Goal: Transaction & Acquisition: Purchase product/service

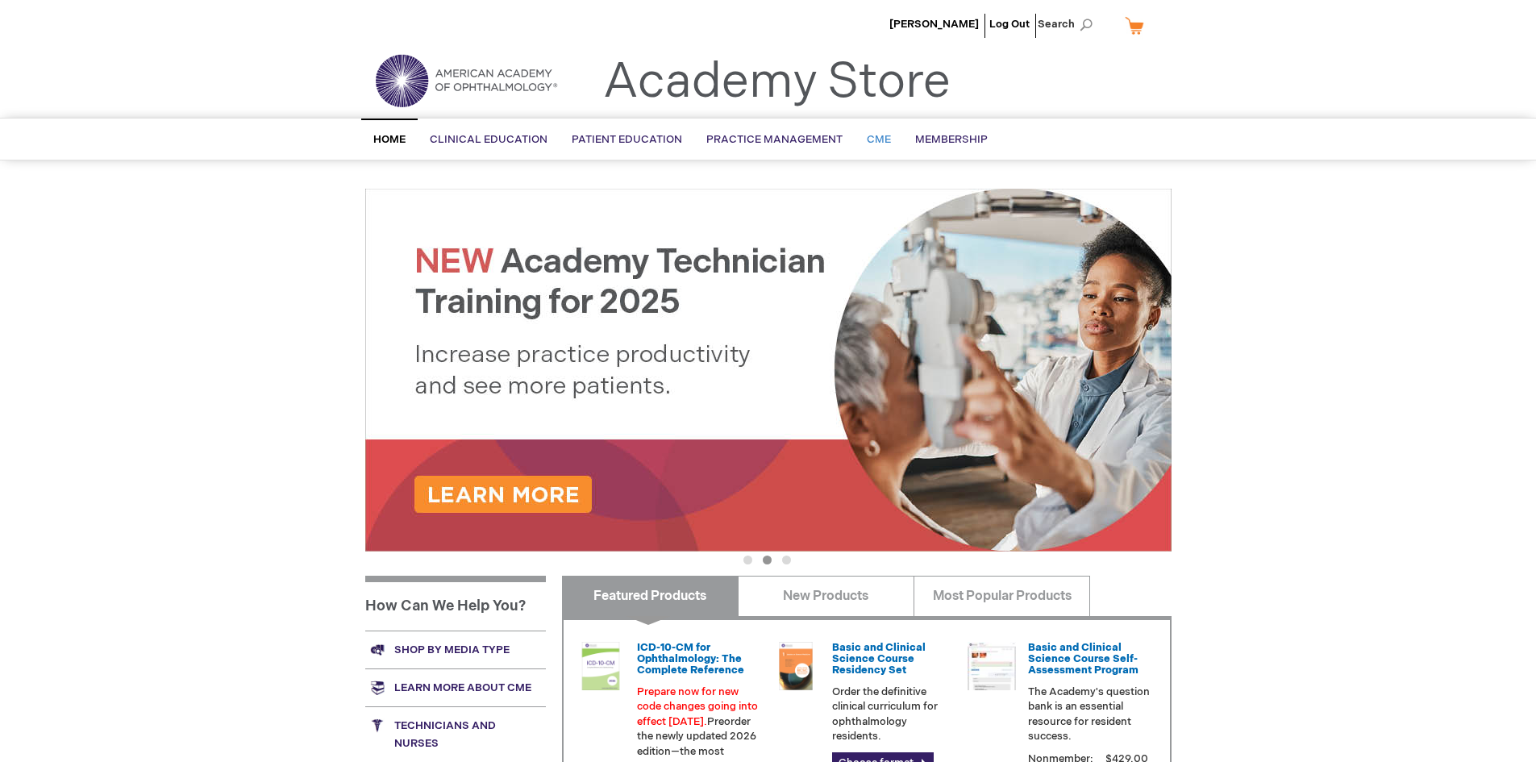
click at [876, 139] on span "CME" at bounding box center [879, 139] width 24 height 13
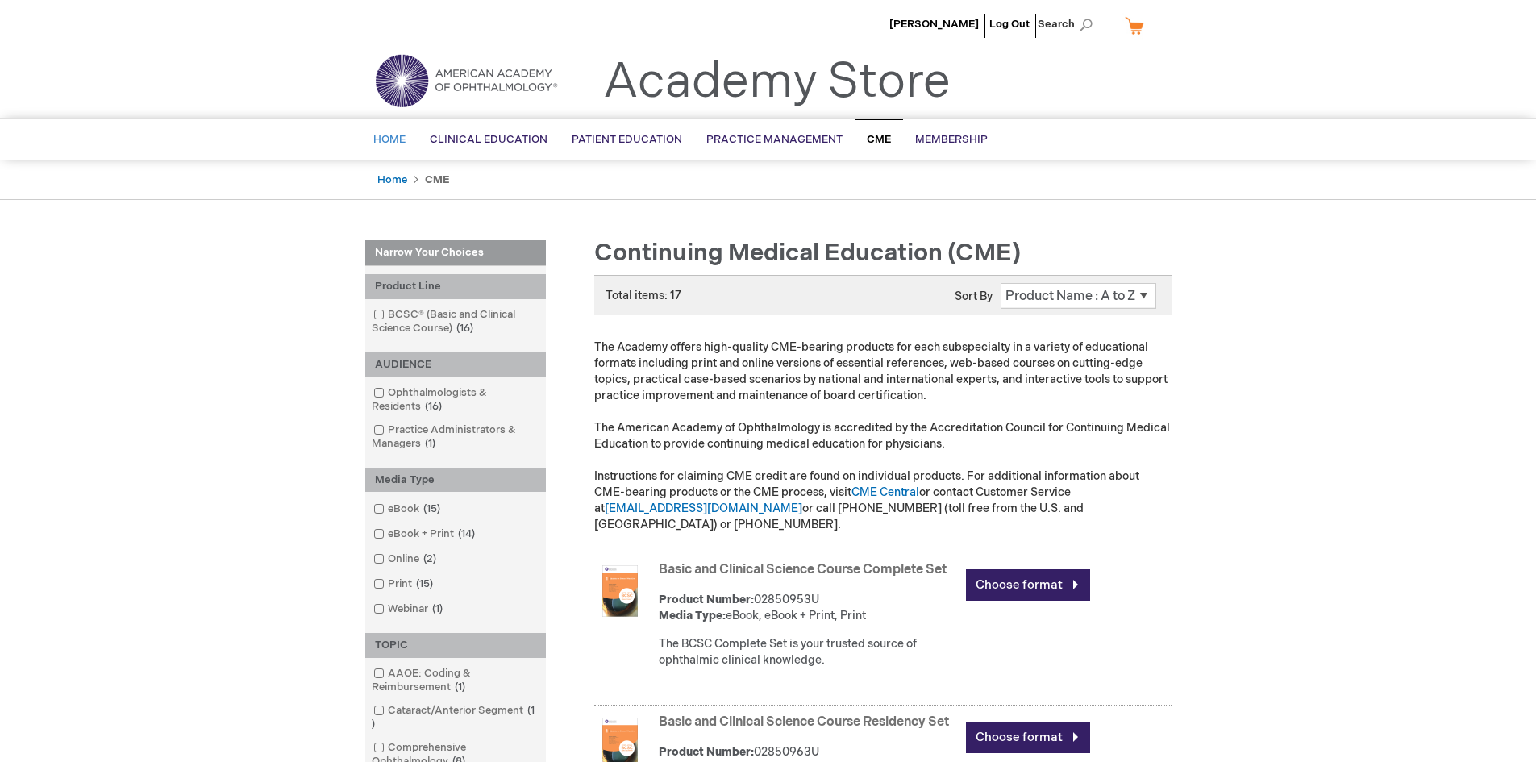
click at [381, 139] on span "Home" at bounding box center [389, 139] width 32 height 13
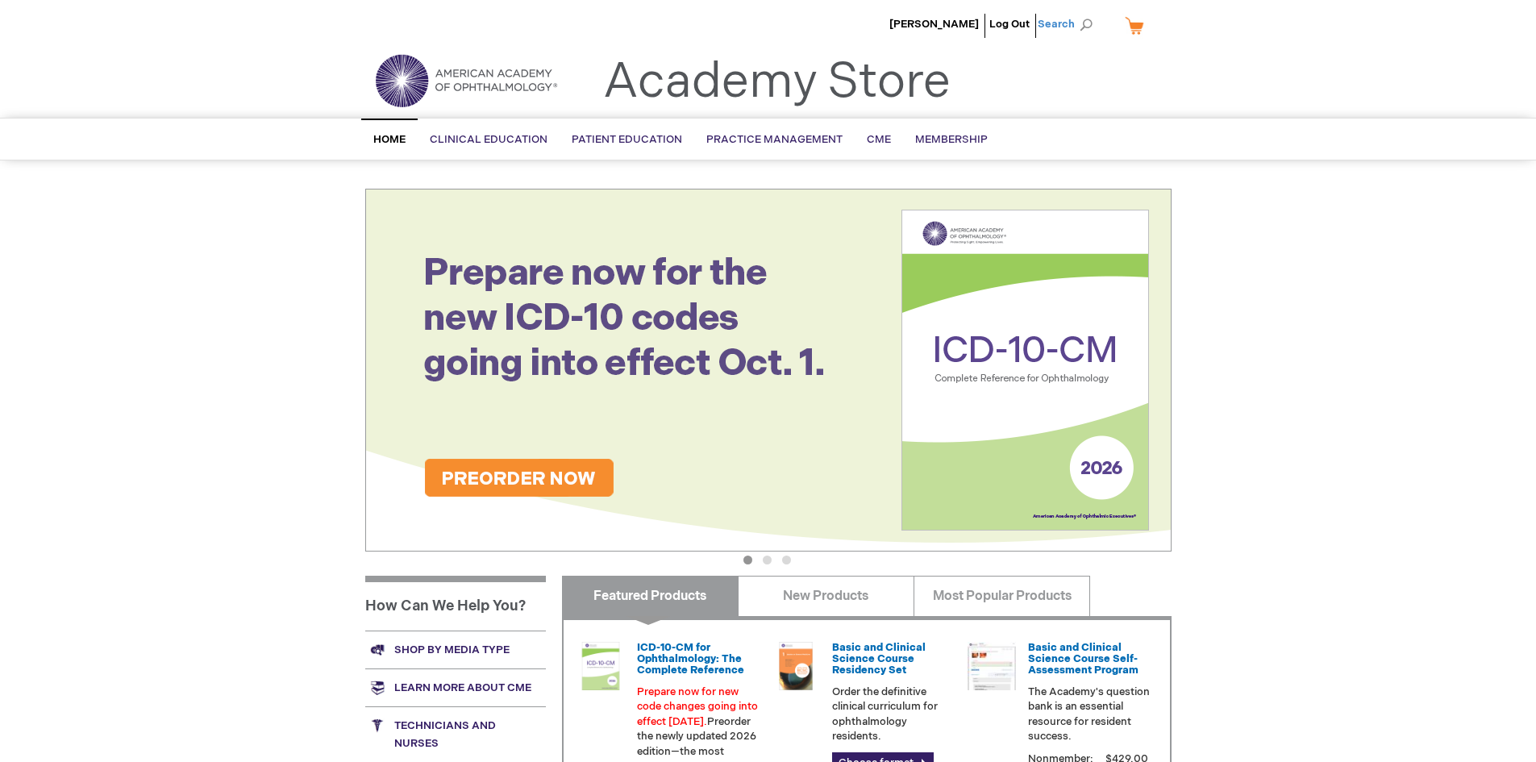
click at [1074, 27] on span "Search" at bounding box center [1068, 24] width 61 height 32
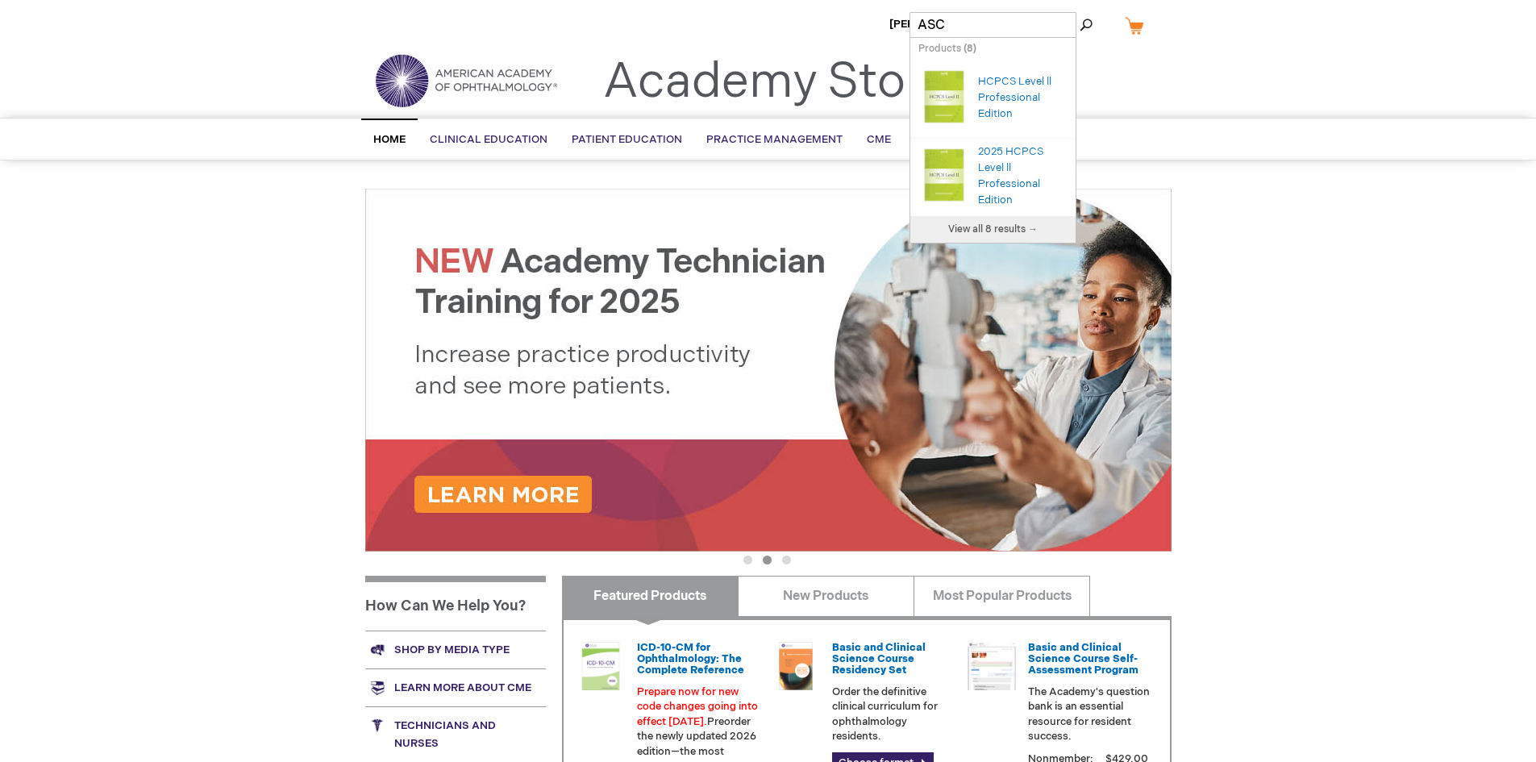
type input "ASC"
click at [1080, 12] on button "Search" at bounding box center [1086, 25] width 13 height 26
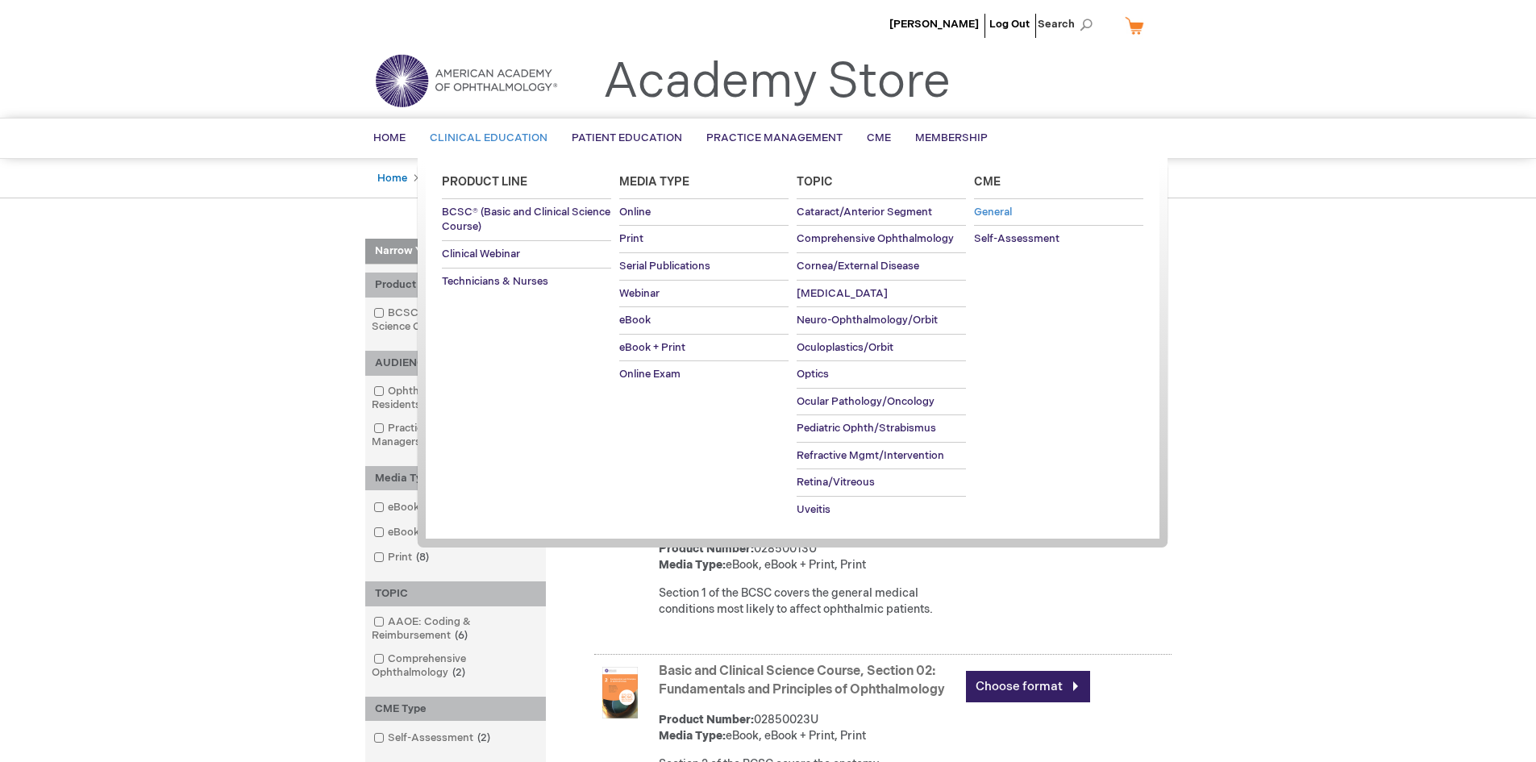
click at [999, 210] on span "General" at bounding box center [993, 212] width 38 height 13
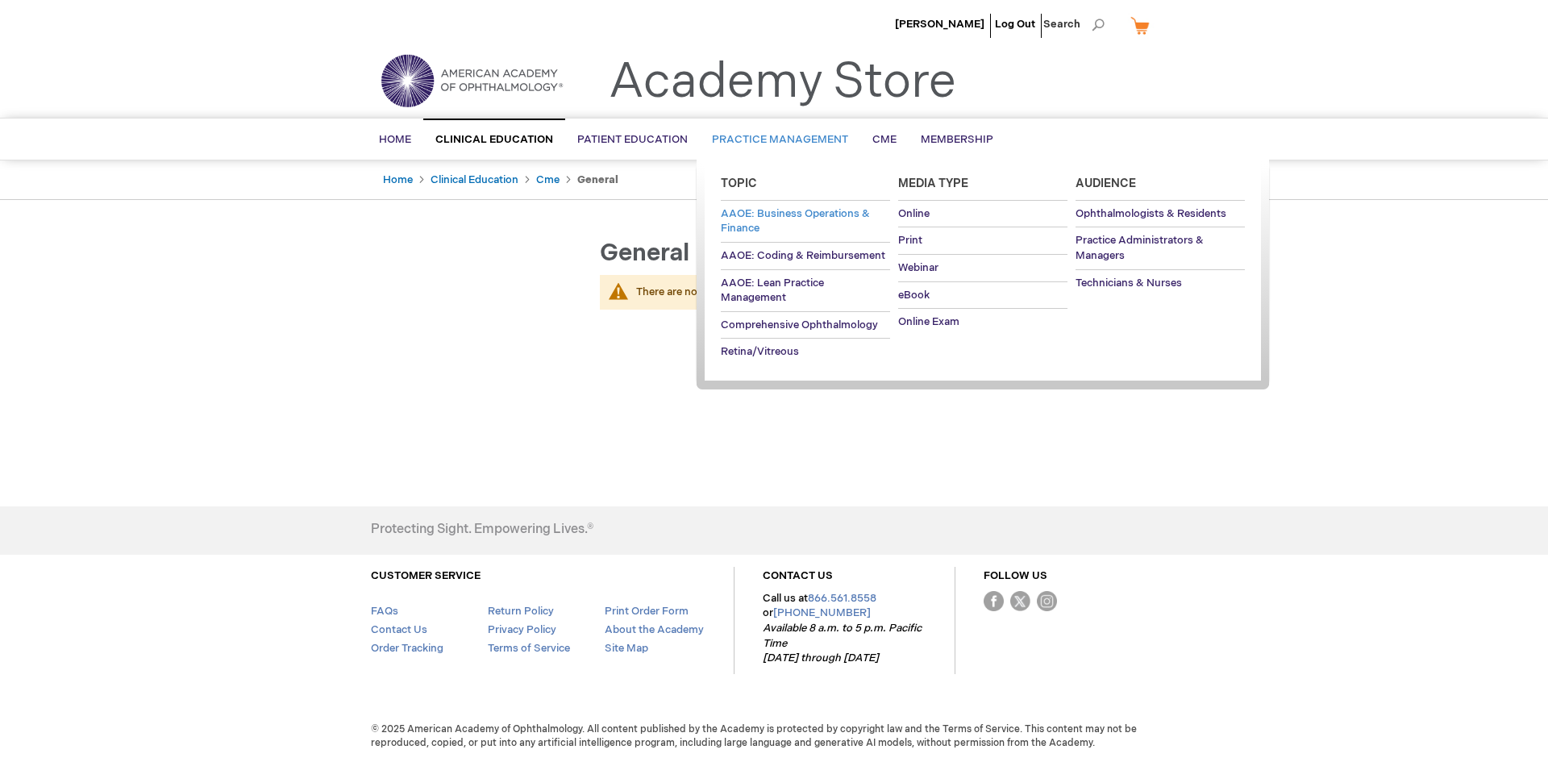
click at [775, 211] on span "AAOE: Business Operations & Finance" at bounding box center [795, 221] width 149 height 28
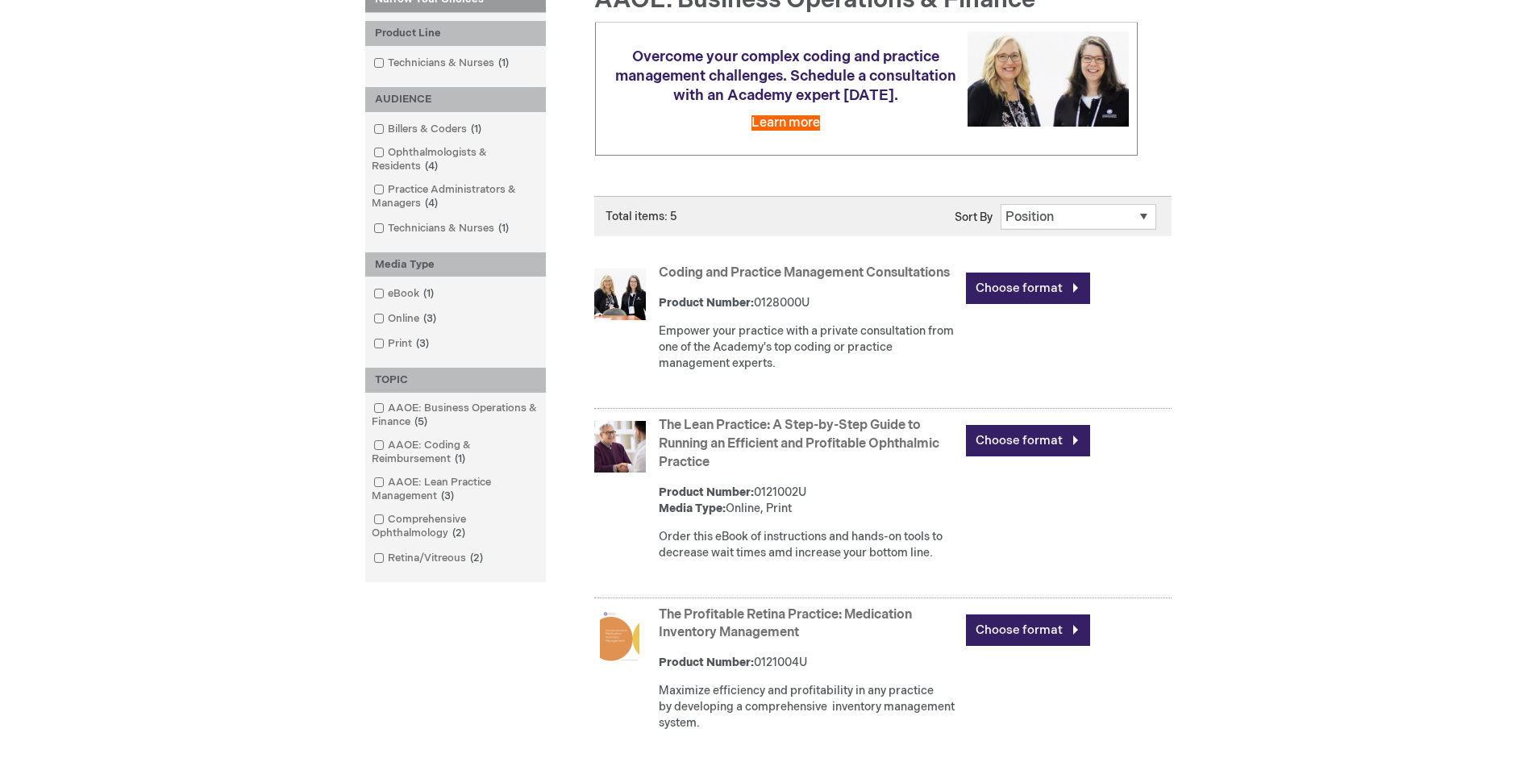
scroll to position [270, 0]
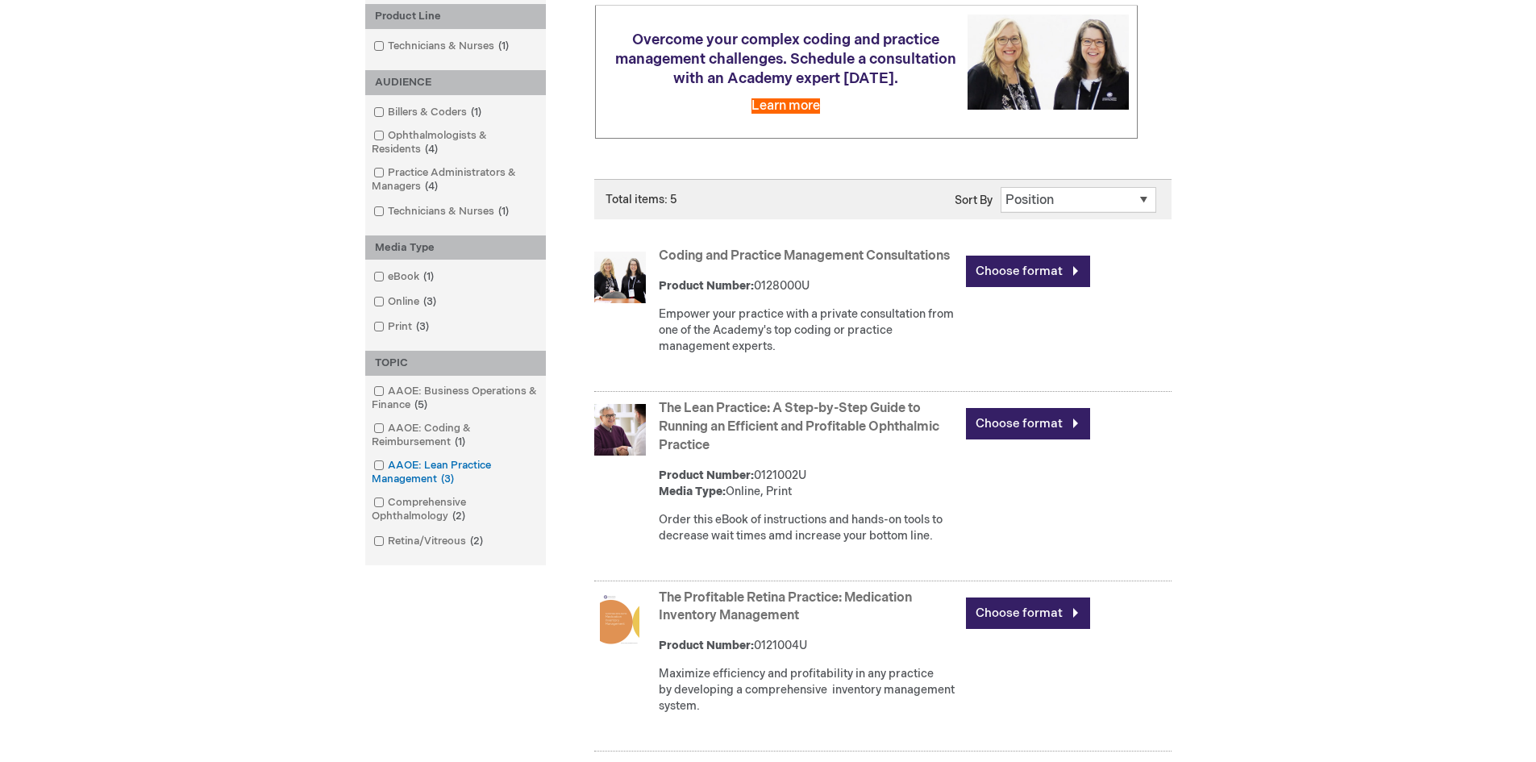
click at [428, 465] on link "AAOE: Lean Practice Management 3 items" at bounding box center [455, 472] width 173 height 29
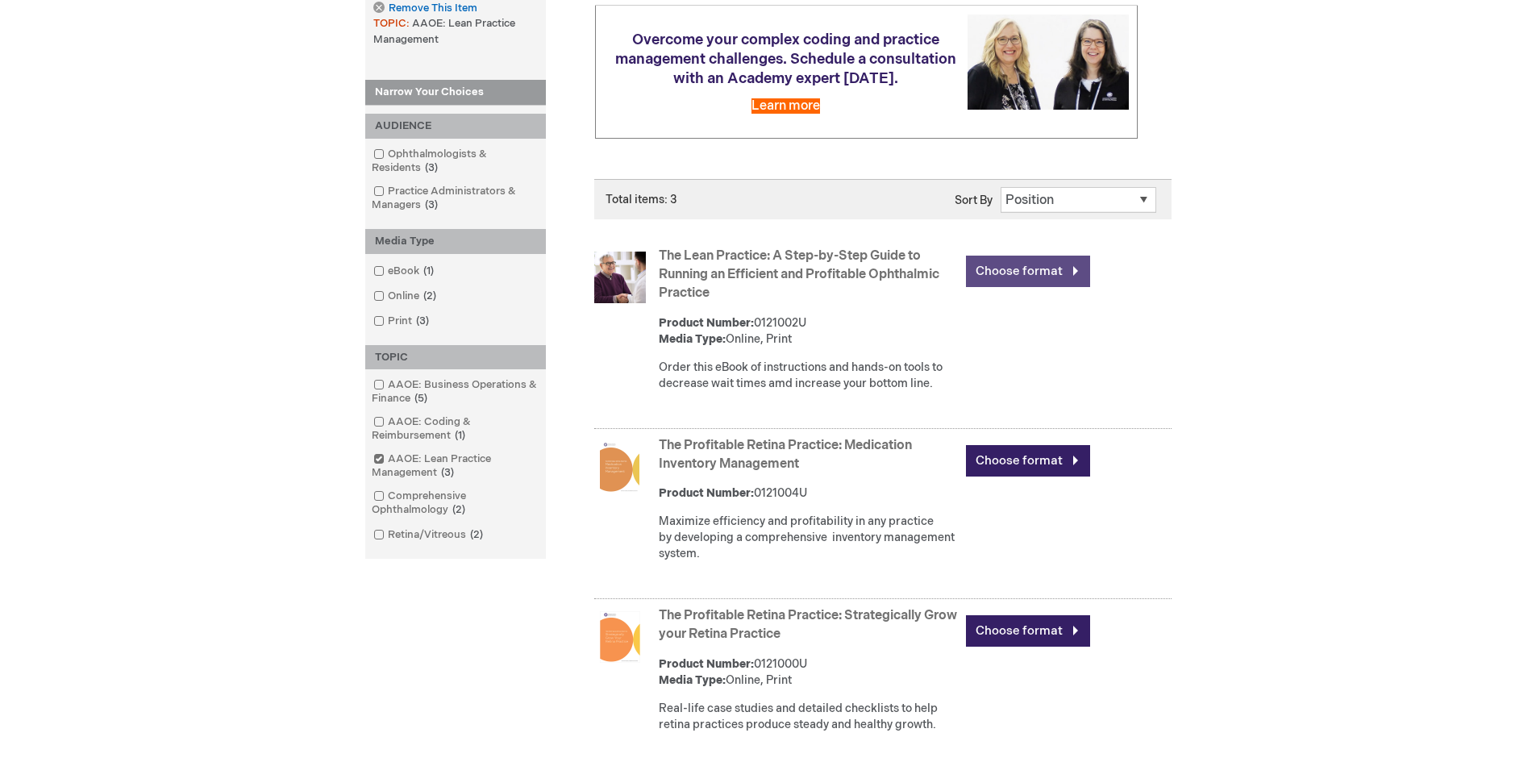
click at [1042, 271] on link "Choose format" at bounding box center [1028, 271] width 124 height 31
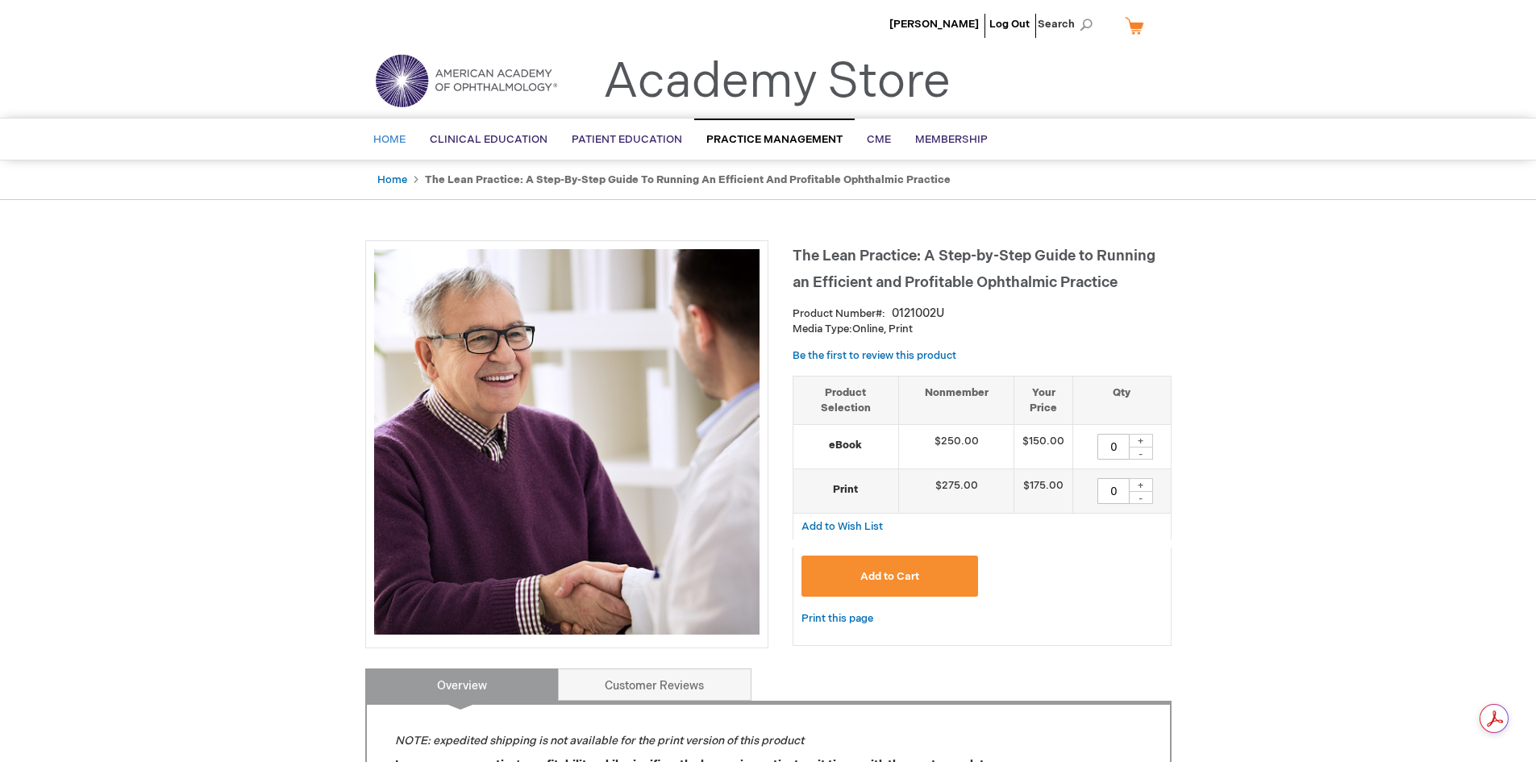
click at [386, 134] on span "Home" at bounding box center [389, 139] width 32 height 13
